Goal: Browse casually

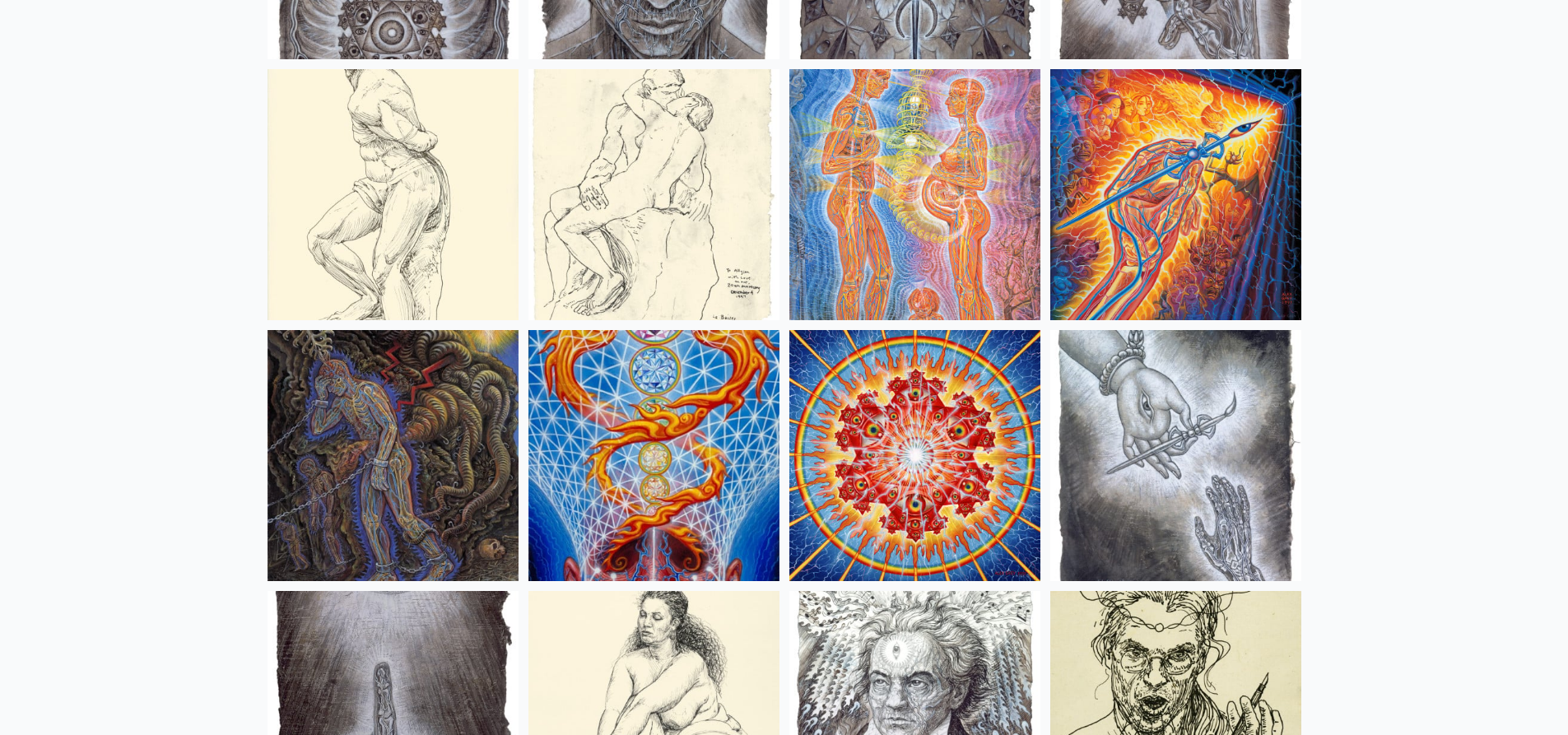
scroll to position [12627, 0]
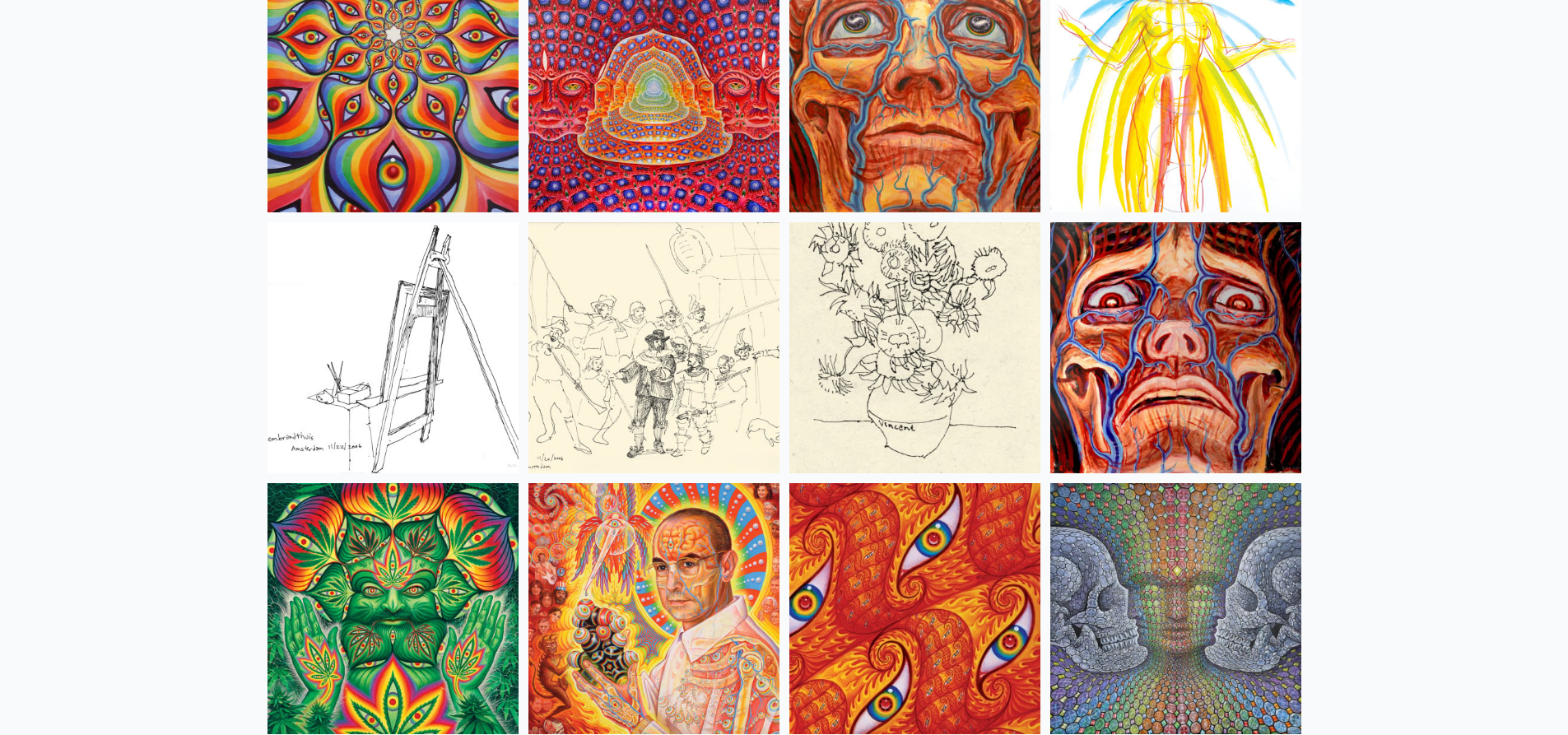
scroll to position [7441, 0]
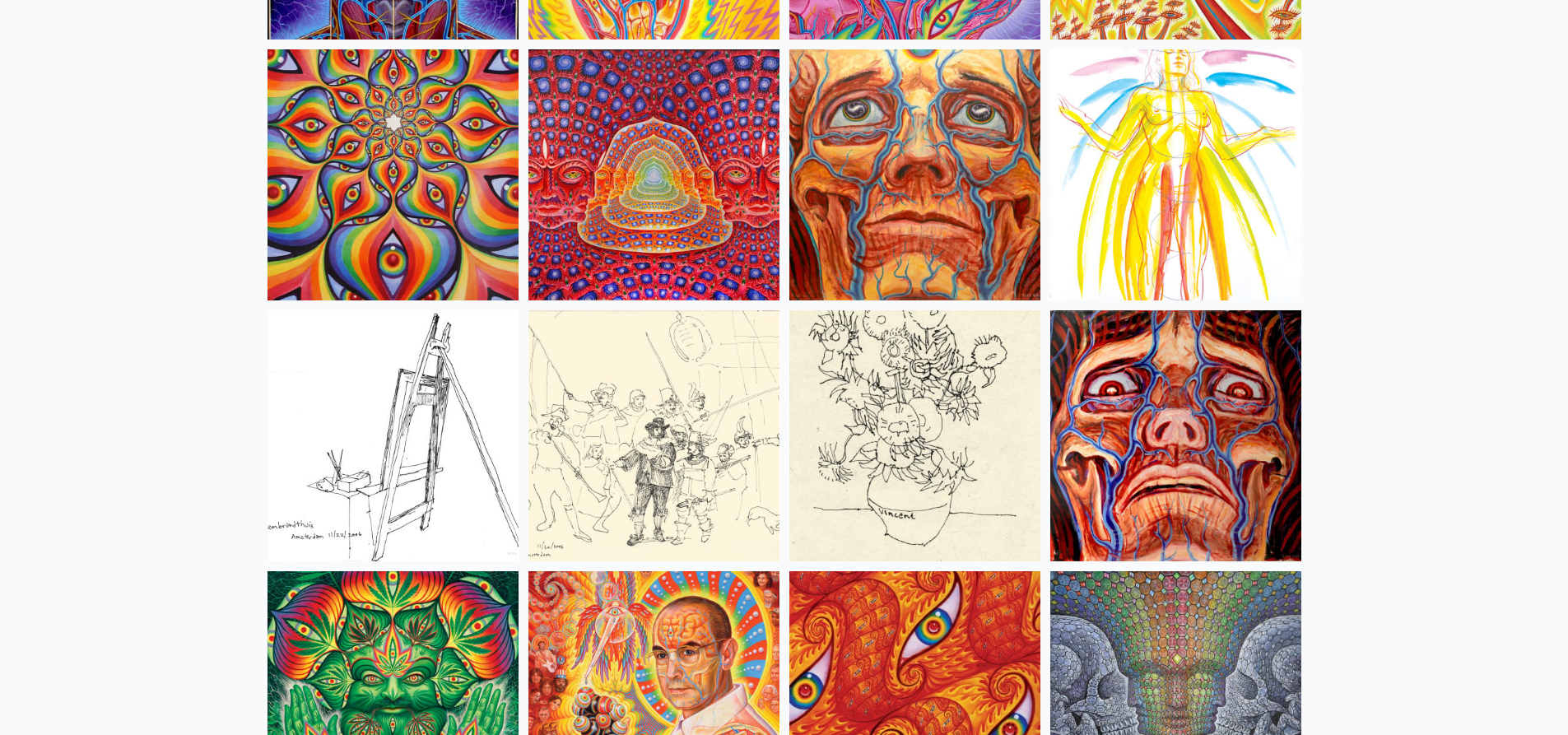
click at [729, 488] on img at bounding box center [653, 436] width 251 height 251
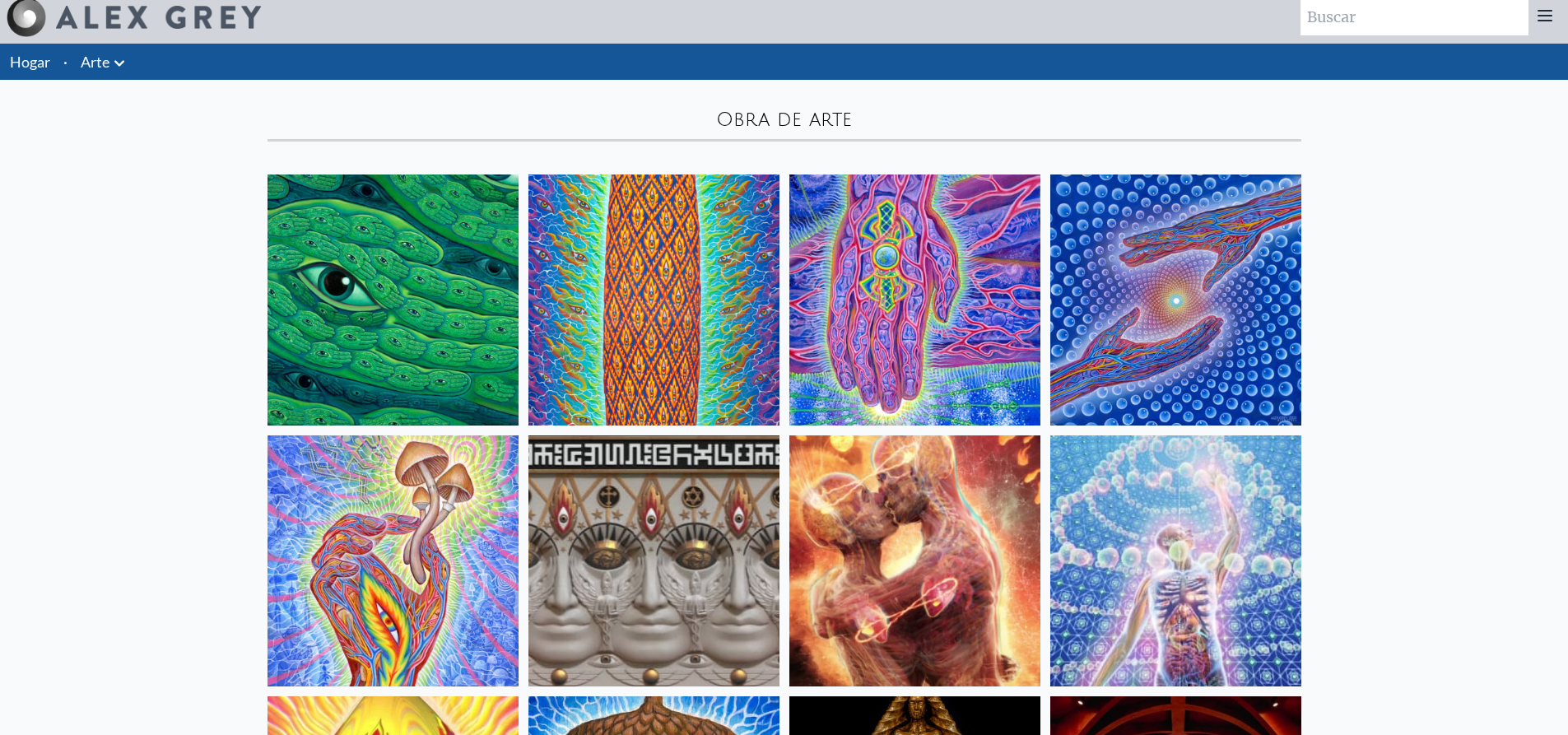
scroll to position [0, 0]
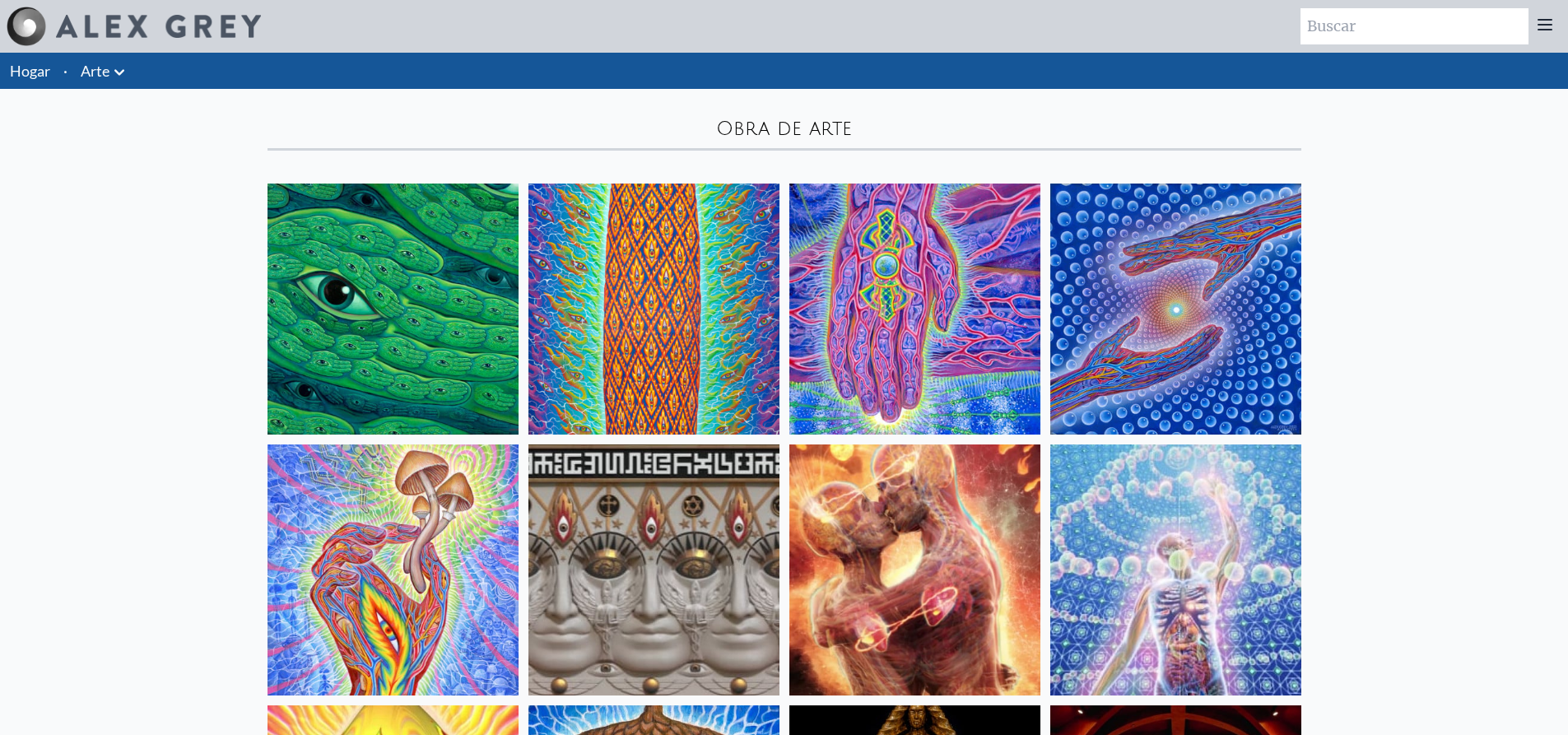
click at [335, 567] on img at bounding box center [393, 570] width 251 height 251
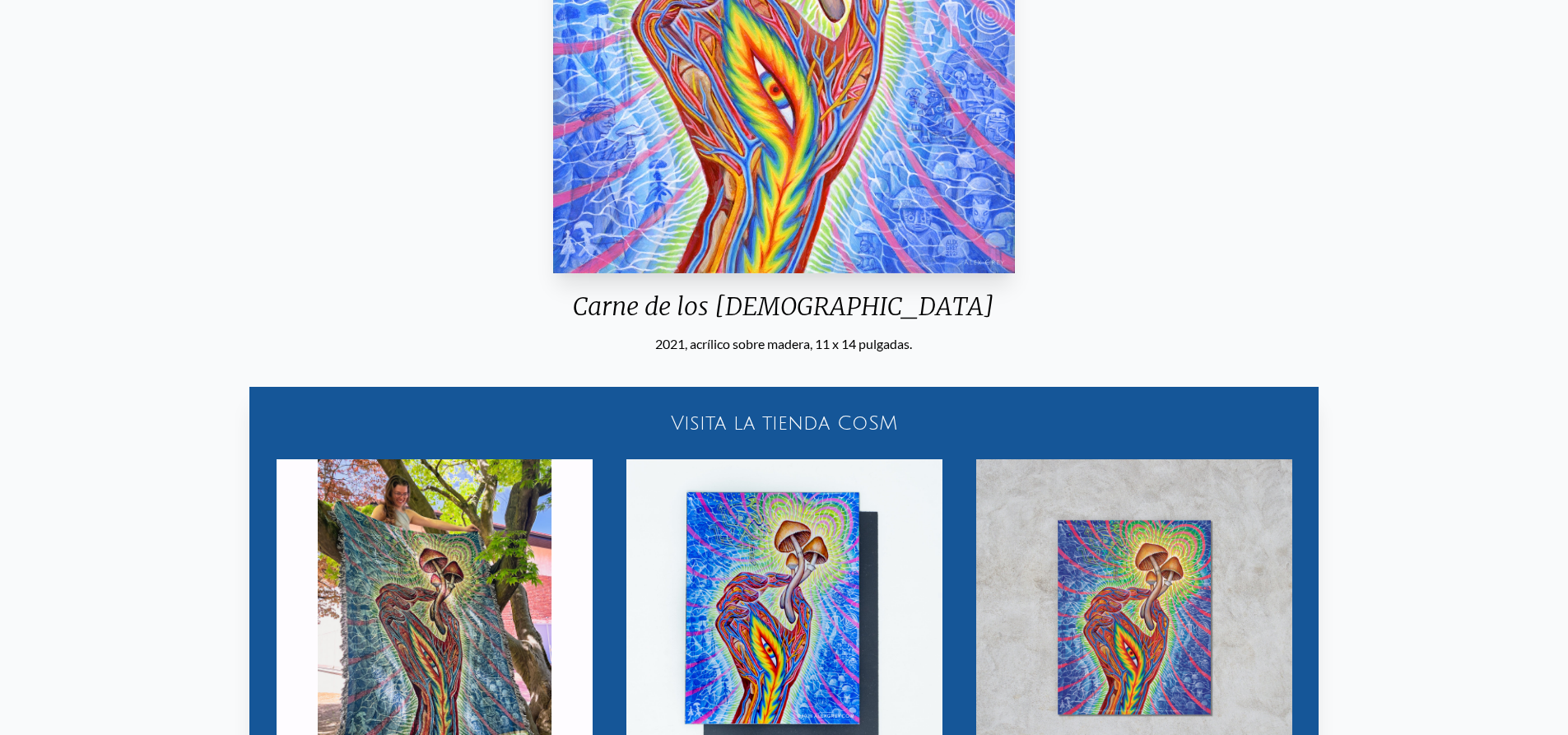
scroll to position [494, 0]
